Goal: Transaction & Acquisition: Subscribe to service/newsletter

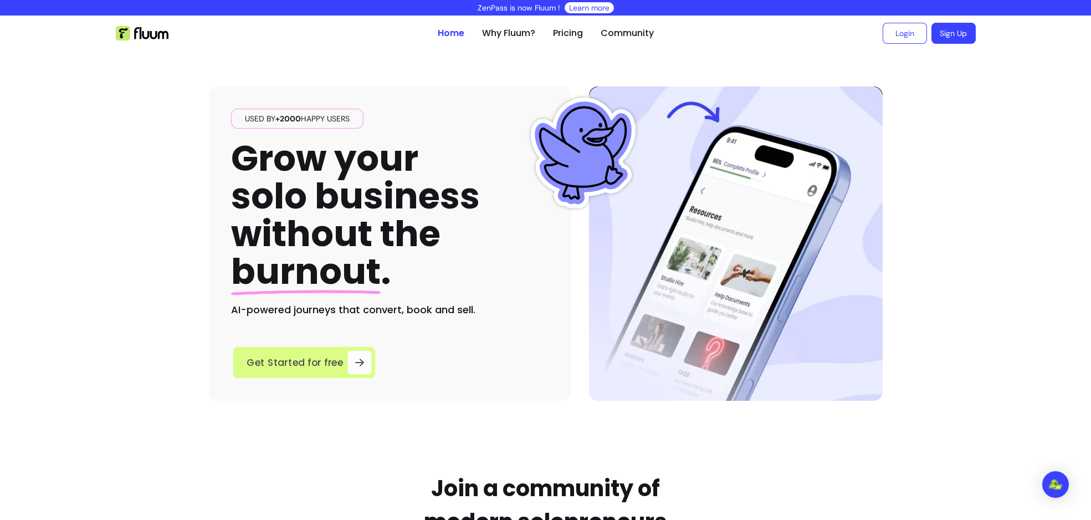
click at [310, 362] on span "Get Started for free" at bounding box center [295, 362] width 97 height 15
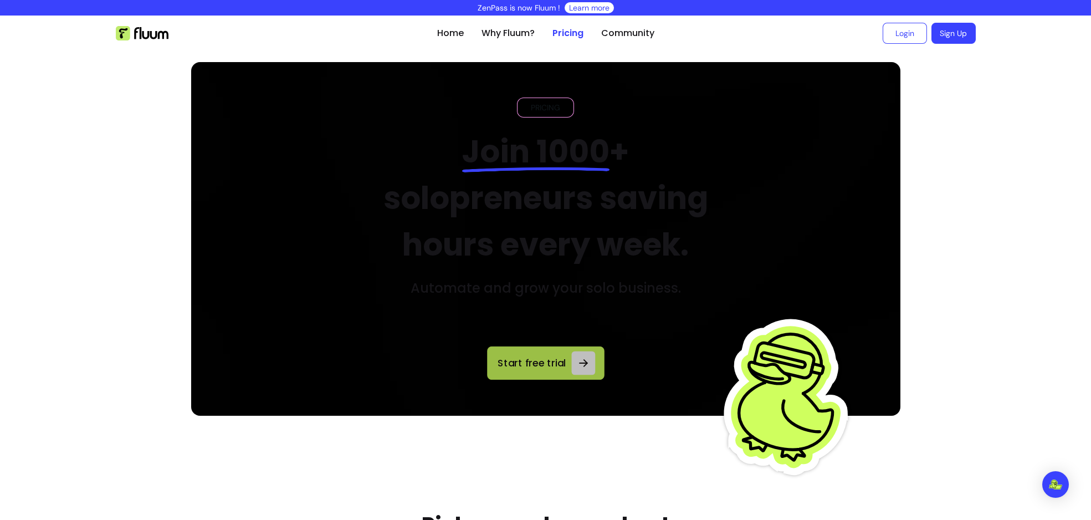
click at [532, 358] on span "Start free trial" at bounding box center [531, 362] width 71 height 15
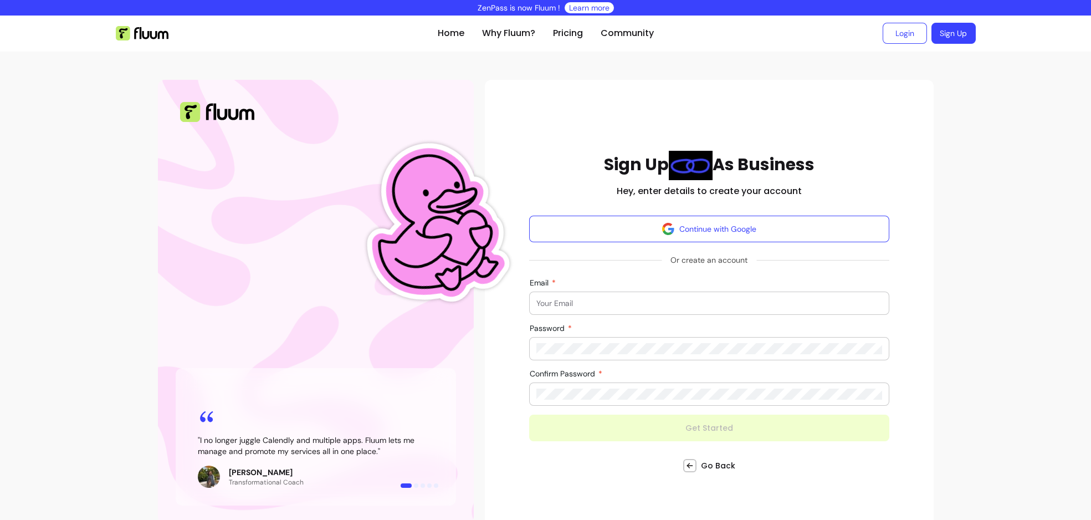
type input "kimberly@hotmail.com"
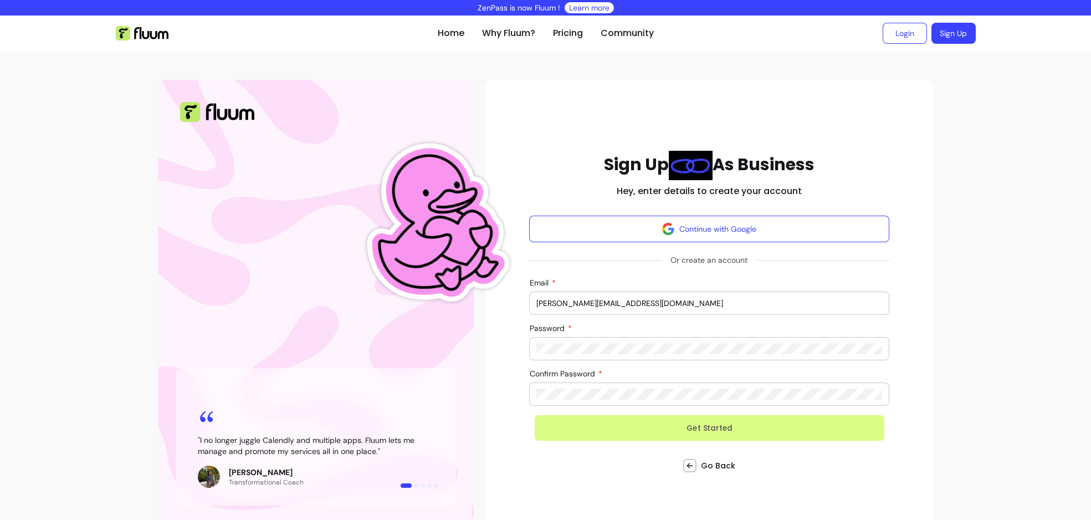
click at [644, 430] on button "Get Started" at bounding box center [709, 427] width 350 height 26
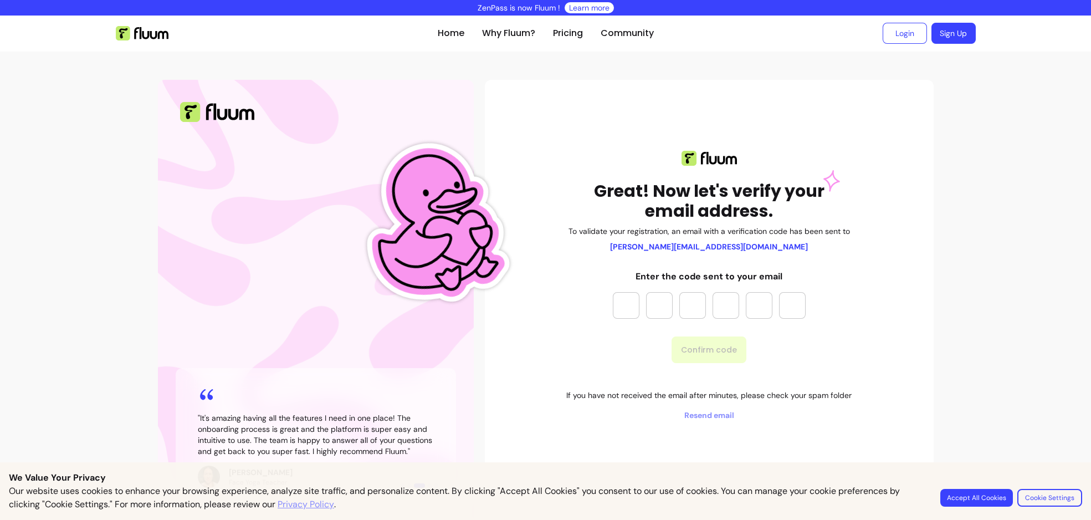
click at [159, 35] on img at bounding box center [142, 33] width 53 height 14
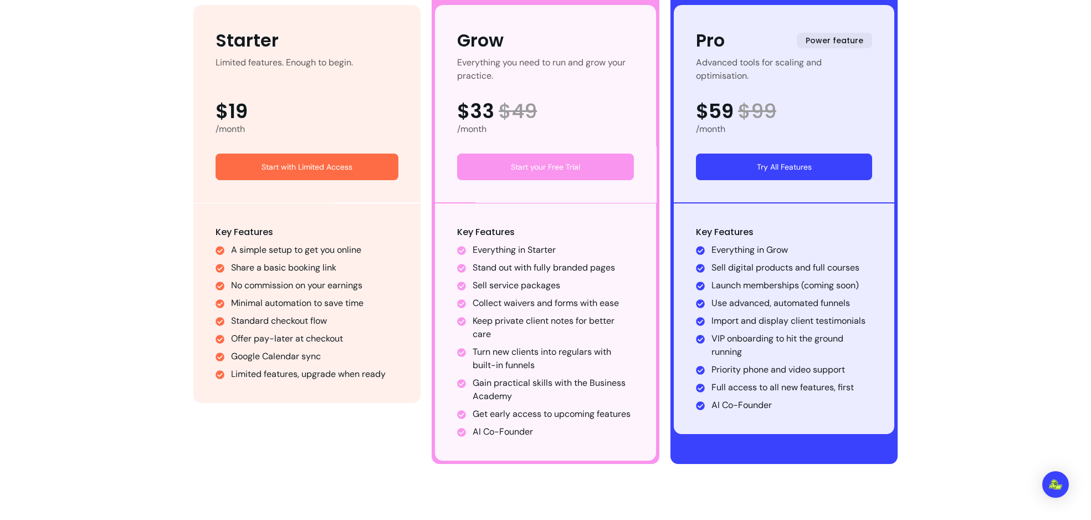
scroll to position [666, 0]
click at [571, 160] on link "Start your Free Trial" at bounding box center [545, 166] width 177 height 27
